Goal: Information Seeking & Learning: Check status

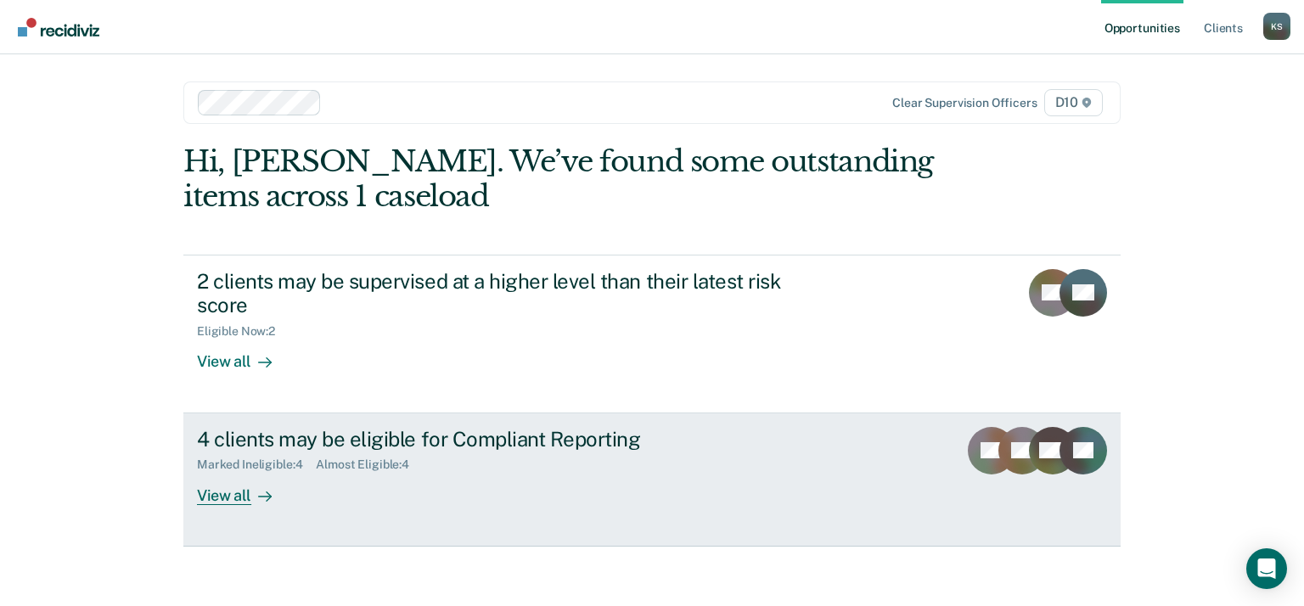
click at [239, 501] on div "View all" at bounding box center [244, 488] width 95 height 33
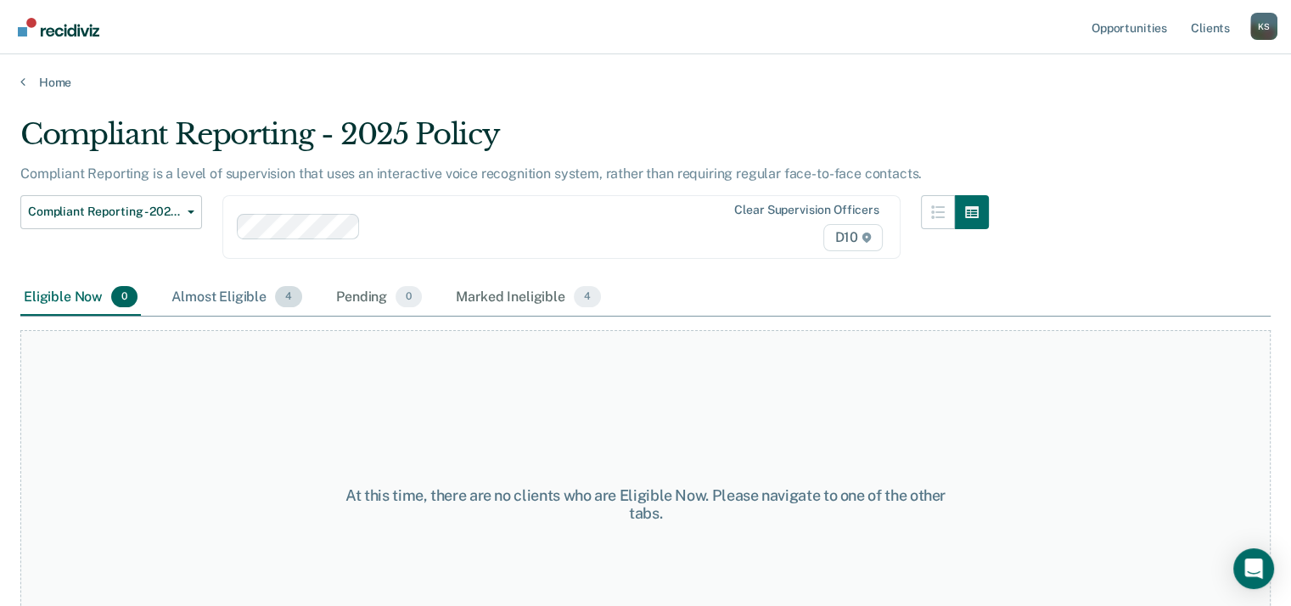
click at [234, 303] on div "Almost Eligible 4" at bounding box center [237, 297] width 138 height 37
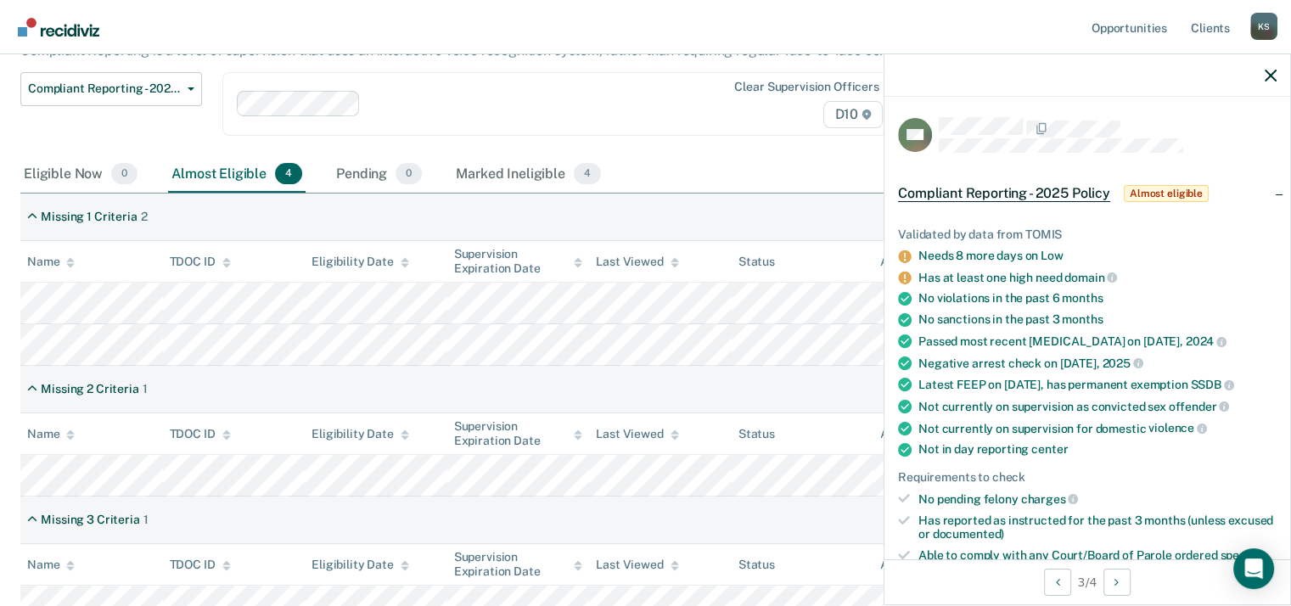
scroll to position [143, 0]
